Goal: Download file/media

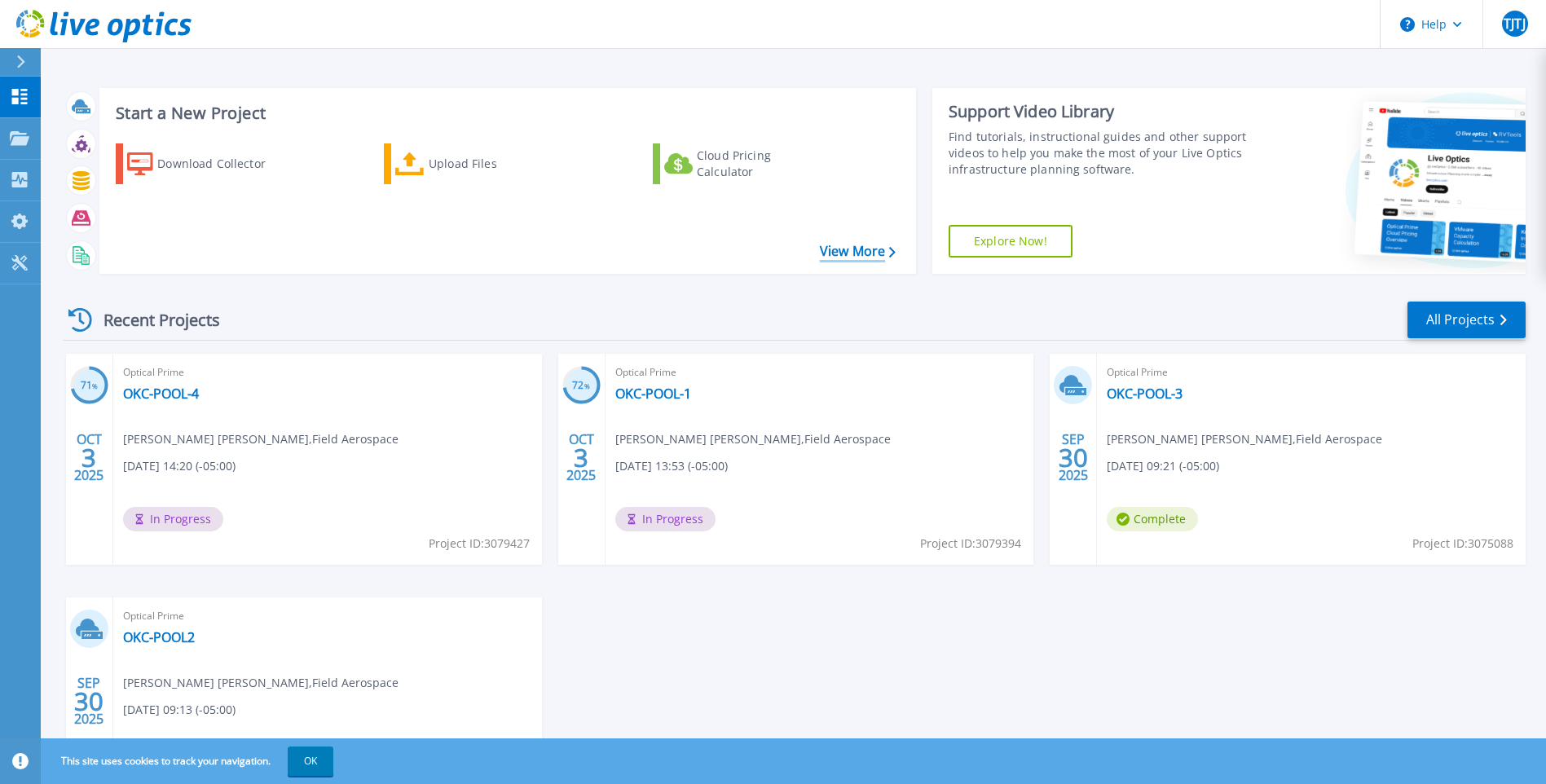
click at [853, 255] on link "View More" at bounding box center [858, 251] width 76 height 16
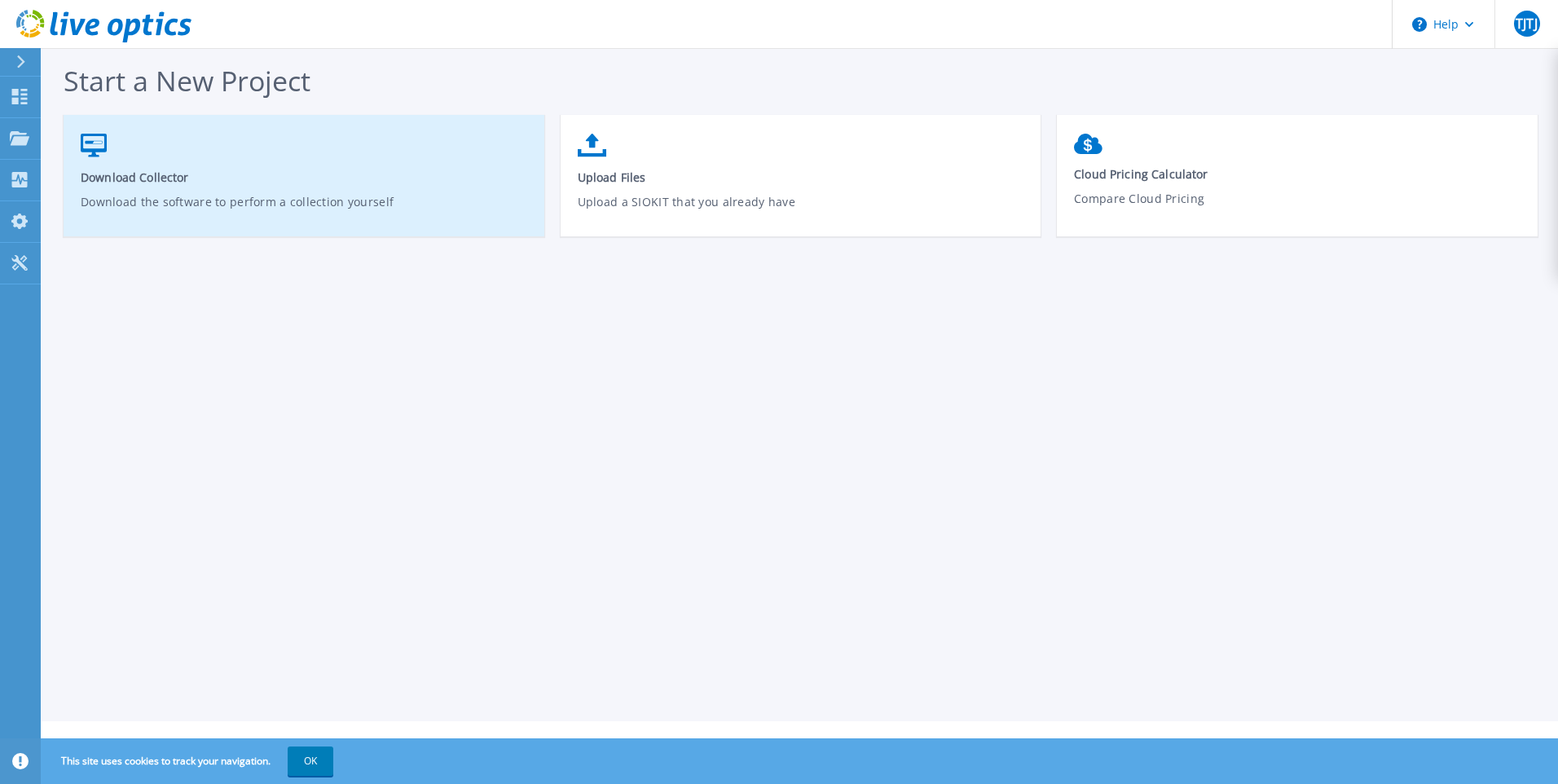
click at [95, 157] on icon at bounding box center [93, 146] width 26 height 24
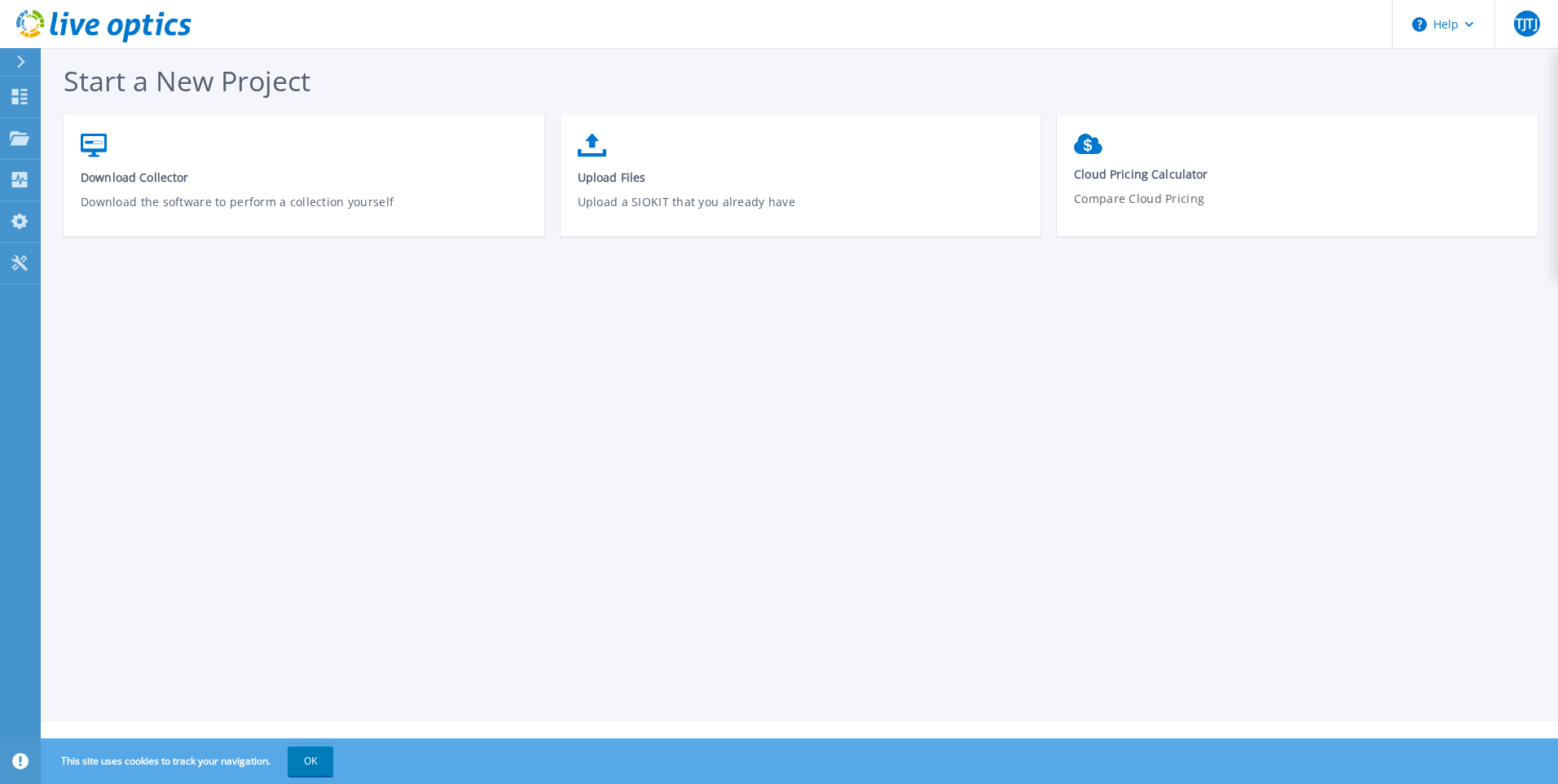
click at [24, 67] on icon at bounding box center [21, 62] width 9 height 13
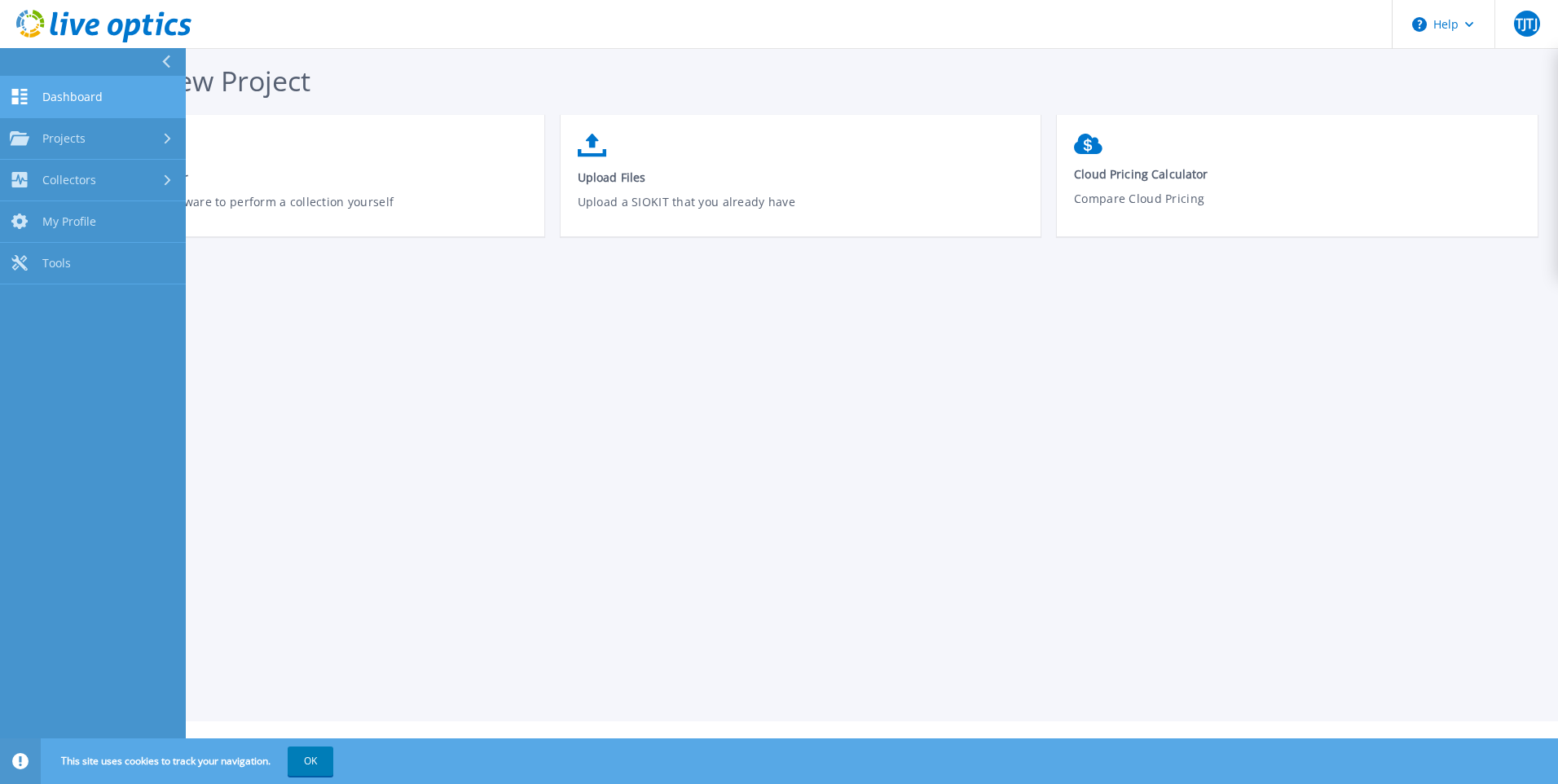
click at [69, 90] on span "Dashboard" at bounding box center [72, 97] width 60 height 15
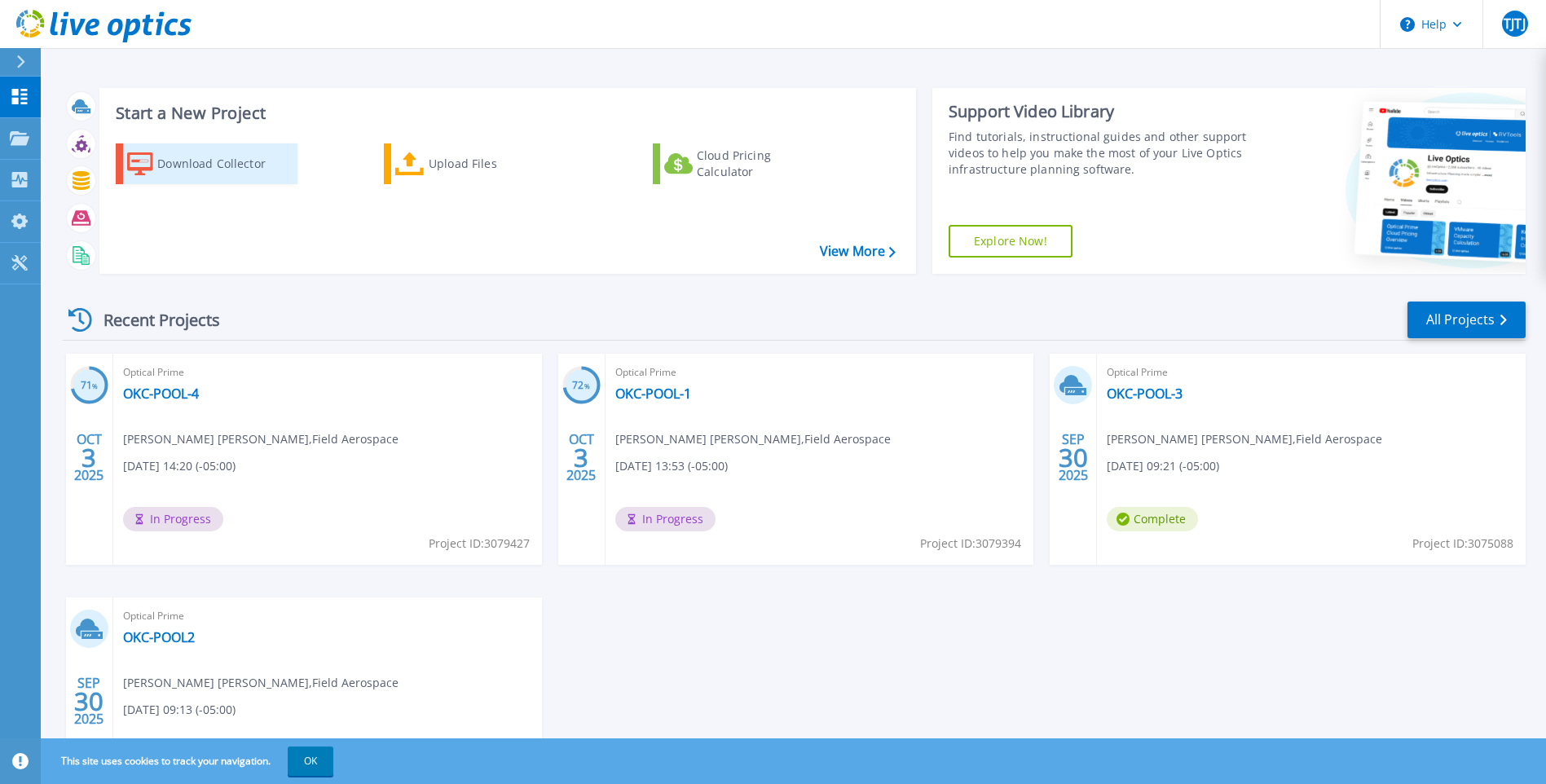
click at [170, 163] on div "Download Collector" at bounding box center [221, 163] width 130 height 32
